Goal: Check status: Check status

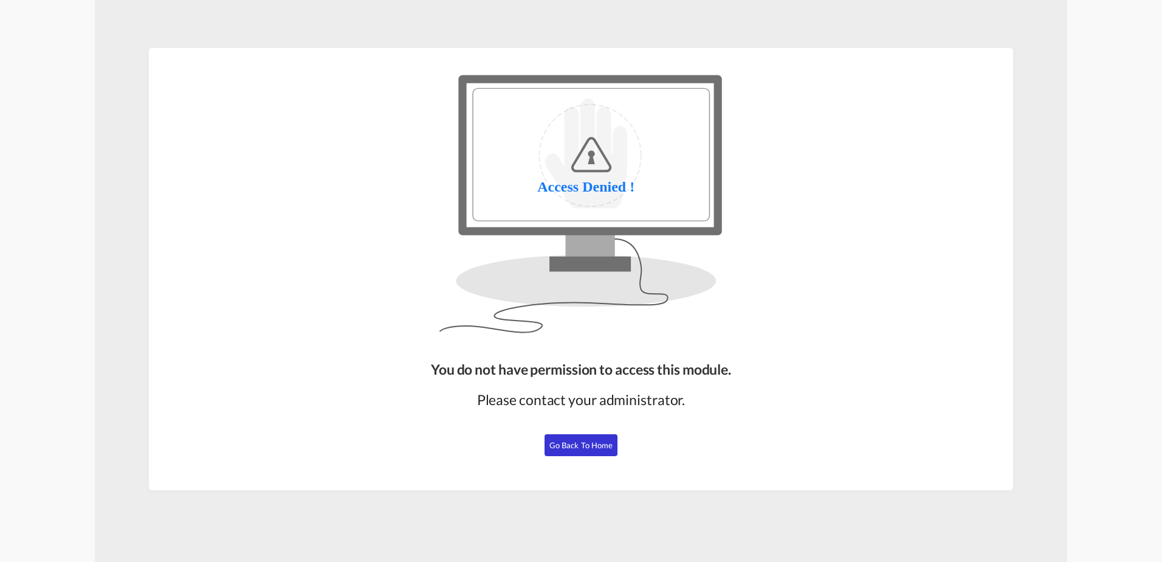
click at [595, 448] on span "Go Back to Home" at bounding box center [582, 445] width 64 height 10
